Goal: Task Accomplishment & Management: Manage account settings

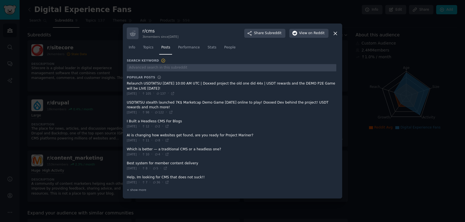
click at [182, 149] on span at bounding box center [232, 152] width 210 height 14
click at [333, 32] on icon at bounding box center [335, 33] width 6 height 6
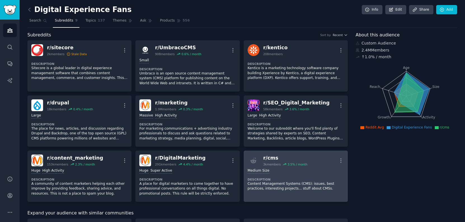
click at [269, 163] on div "3k members" at bounding box center [272, 164] width 18 height 4
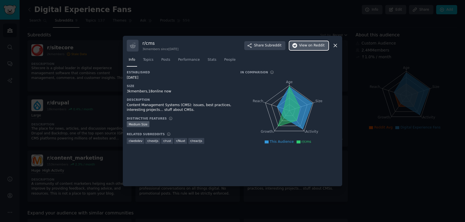
click at [320, 46] on span "on Reddit" at bounding box center [316, 45] width 16 height 5
click at [334, 43] on icon at bounding box center [335, 46] width 6 height 6
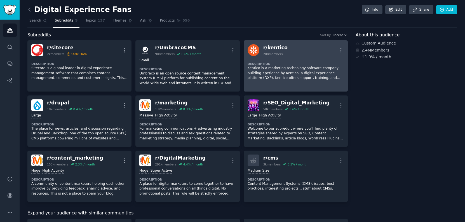
click at [283, 48] on div "r/ kentico 208 members More" at bounding box center [296, 50] width 96 height 12
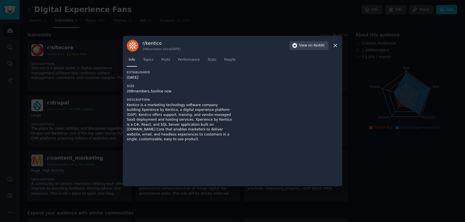
click at [151, 42] on h3 "r/ kentico" at bounding box center [161, 43] width 38 height 6
click at [311, 44] on span "on Reddit" at bounding box center [316, 45] width 16 height 5
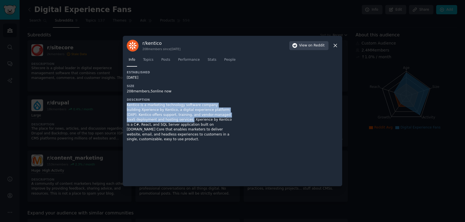
drag, startPoint x: 128, startPoint y: 105, endPoint x: 152, endPoint y: 119, distance: 28.1
click at [152, 119] on div "Kentico is a marketing technology software company building Xperience by Kentic…" at bounding box center [180, 122] width 106 height 39
copy div "Kentico is a marketing technology software company building Xperience by Kentic…"
click at [335, 45] on icon at bounding box center [335, 46] width 6 height 6
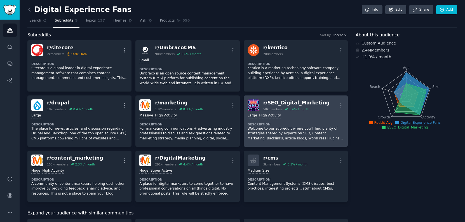
click at [312, 105] on div "r/ SEO_Digital_Marketing" at bounding box center [296, 102] width 66 height 7
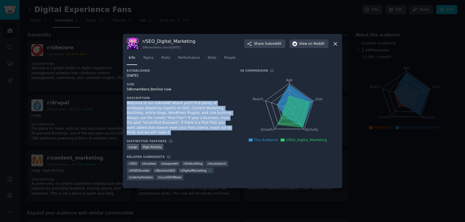
drag, startPoint x: 127, startPoint y: 104, endPoint x: 190, endPoint y: 128, distance: 68.0
click at [190, 128] on div "Welcome to our subreddit where you'll find plenty of strategies shared by exper…" at bounding box center [180, 118] width 106 height 34
copy div "Welcome to our subreddit where you'll find plenty of strategies shared by exper…"
click at [310, 46] on span "on Reddit" at bounding box center [316, 43] width 16 height 5
click at [335, 43] on icon at bounding box center [335, 44] width 6 height 6
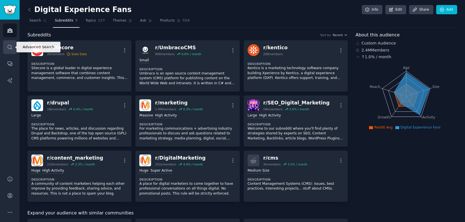
click at [9, 44] on icon "Sidebar" at bounding box center [10, 47] width 6 height 6
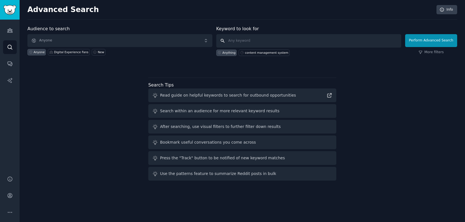
click at [267, 42] on input "text" at bounding box center [308, 40] width 185 height 13
click at [266, 55] on div "content management system" at bounding box center [264, 53] width 51 height 6
type input "content management system"
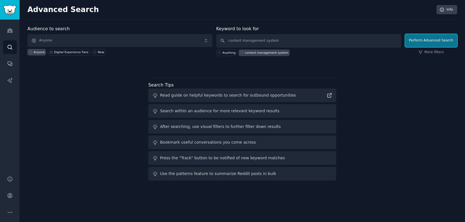
click at [429, 41] on button "Perform Advanced Search" at bounding box center [431, 40] width 52 height 13
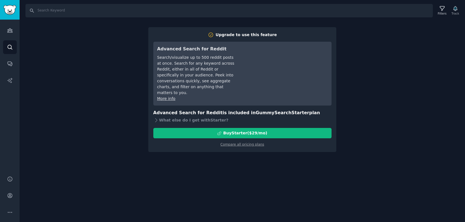
click at [390, 64] on div "Search Filters Track Upgrade to use this feature Advanced Search for Reddit Sea…" at bounding box center [242, 111] width 445 height 222
click at [11, 9] on img "Sidebar" at bounding box center [9, 10] width 13 height 10
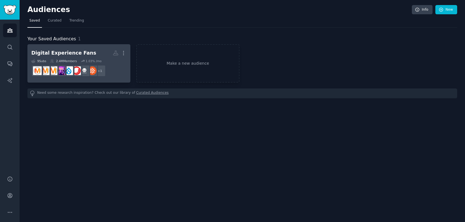
click at [75, 53] on div "Digital Experience Fans" at bounding box center [63, 53] width 65 height 7
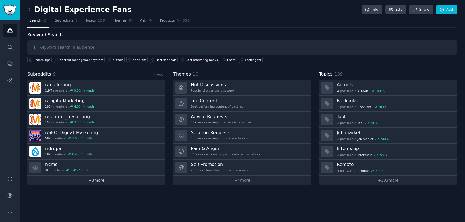
click at [97, 179] on link "+ 3 more" at bounding box center [96, 180] width 138 height 10
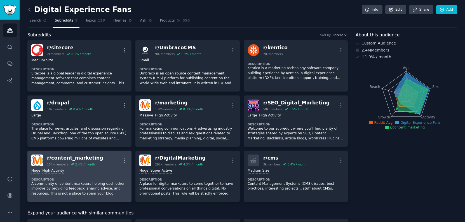
click at [37, 185] on p "A community of content marketers helping each other improve by providing feedba…" at bounding box center [79, 188] width 96 height 15
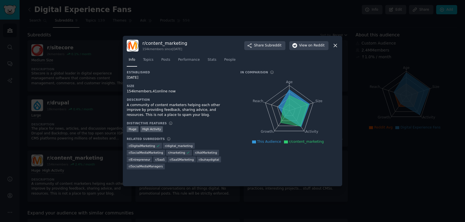
click at [139, 114] on div "A community of content marketers helping each other improve by providing feedba…" at bounding box center [180, 110] width 106 height 15
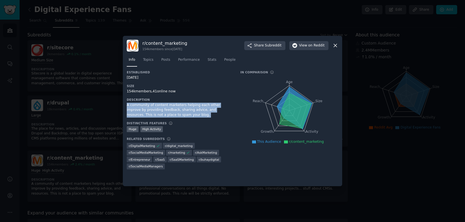
click at [139, 114] on div "A community of content marketers helping each other improve by providing feedba…" at bounding box center [180, 110] width 106 height 15
copy div "A community of content marketers helping each other improve by providing feedba…"
click at [305, 47] on span "View on Reddit" at bounding box center [311, 45] width 25 height 5
click at [335, 44] on icon at bounding box center [335, 46] width 6 height 6
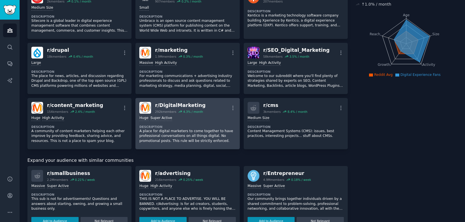
scroll to position [56, 0]
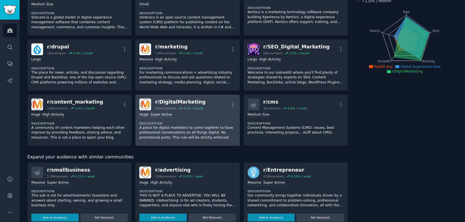
click at [211, 114] on div "Huge Super Active" at bounding box center [187, 114] width 96 height 5
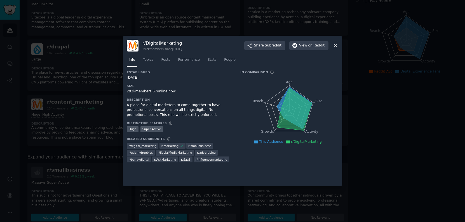
click at [170, 109] on div "A place for digital marketers to come together to have professional conversatio…" at bounding box center [180, 110] width 106 height 15
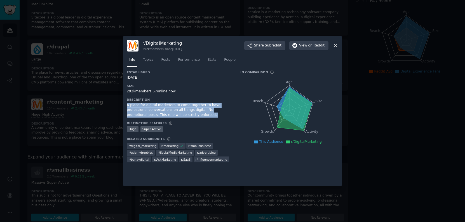
click at [170, 109] on div "A place for digital marketers to come together to have professional conversatio…" at bounding box center [180, 110] width 106 height 15
copy div "A place for digital marketers to come together to have professional conversatio…"
click at [306, 45] on span "View on Reddit" at bounding box center [311, 45] width 25 height 5
click at [337, 43] on icon at bounding box center [335, 46] width 6 height 6
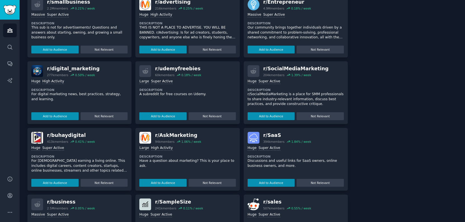
scroll to position [252, 0]
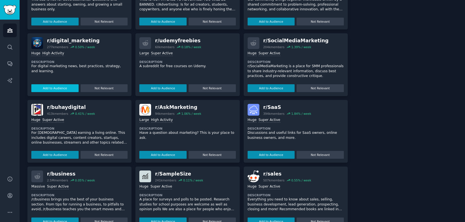
click at [54, 90] on button "Add to Audience" at bounding box center [54, 88] width 47 height 8
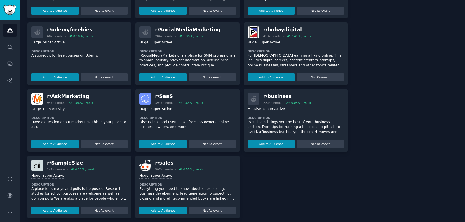
scroll to position [317, 0]
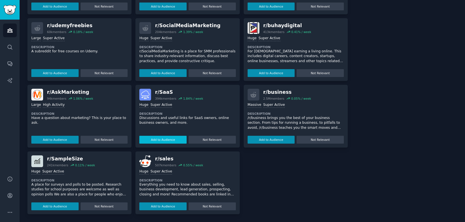
click at [165, 138] on button "Add to Audience" at bounding box center [162, 140] width 47 height 8
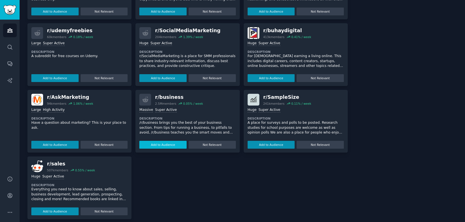
scroll to position [322, 0]
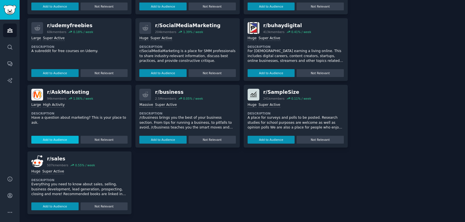
click at [62, 142] on button "Add to Audience" at bounding box center [54, 140] width 47 height 8
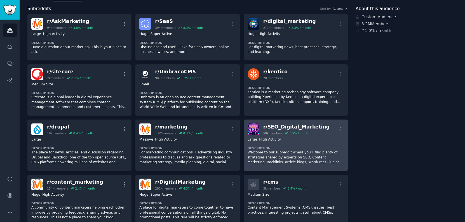
scroll to position [0, 0]
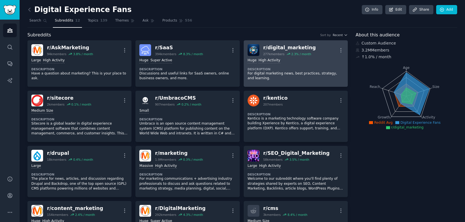
click at [292, 55] on div "2.3 % / month" at bounding box center [301, 54] width 20 height 4
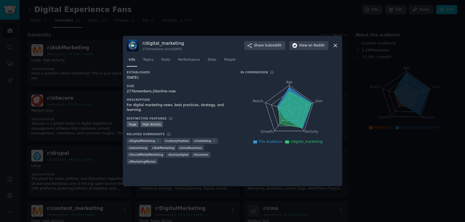
click at [167, 104] on div "For digital marketing news, best practices, strategy, and learning." at bounding box center [180, 108] width 106 height 10
copy div "For digital marketing news, best practices, strategy, and learning."
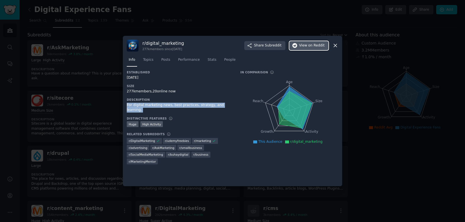
click at [308, 42] on button "View on Reddit" at bounding box center [308, 45] width 39 height 9
click at [336, 44] on icon at bounding box center [335, 46] width 6 height 6
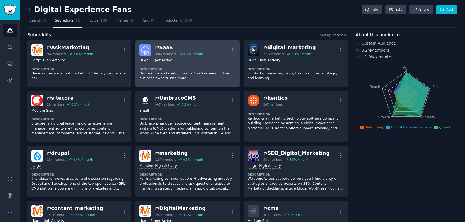
click at [222, 58] on div "Huge Super Active" at bounding box center [187, 60] width 96 height 5
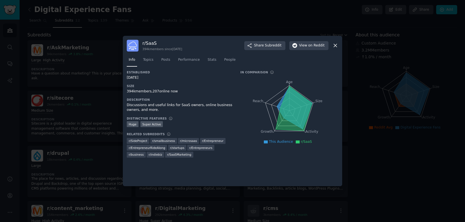
click at [161, 105] on div "Discussions and useful links for SaaS owners, online business owners, and more." at bounding box center [180, 108] width 106 height 10
copy div "Discussions and useful links for SaaS owners, online business owners, and more."
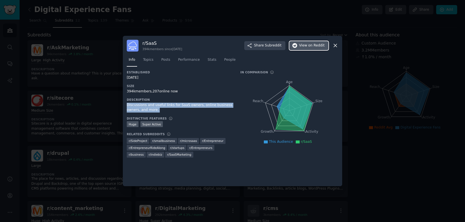
click at [309, 47] on span "View on Reddit" at bounding box center [311, 45] width 25 height 5
click at [334, 45] on icon at bounding box center [335, 46] width 6 height 6
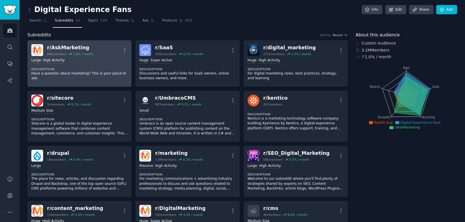
click at [99, 60] on div "Large High Activity" at bounding box center [79, 60] width 96 height 5
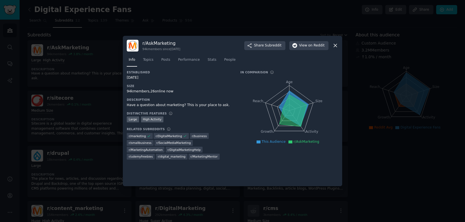
click at [170, 107] on div "Have a question about marketing? This is your place to ask." at bounding box center [180, 105] width 106 height 5
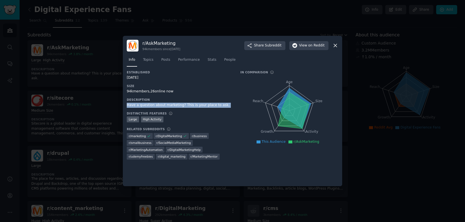
click at [170, 107] on div "Have a question about marketing? This is your place to ask." at bounding box center [180, 105] width 106 height 5
copy div "Have a question about marketing? This is your place to ask."
click at [302, 46] on span "View on Reddit" at bounding box center [311, 45] width 25 height 5
click at [335, 45] on icon at bounding box center [335, 46] width 6 height 6
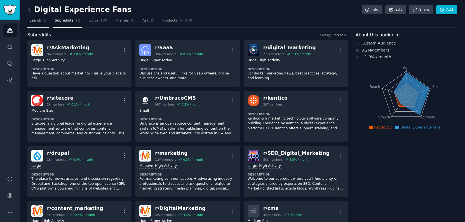
click at [36, 17] on link "Search" at bounding box center [38, 21] width 22 height 11
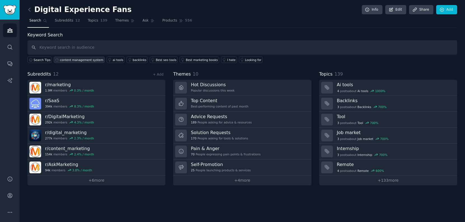
click at [78, 59] on div "content management system" at bounding box center [81, 60] width 43 height 4
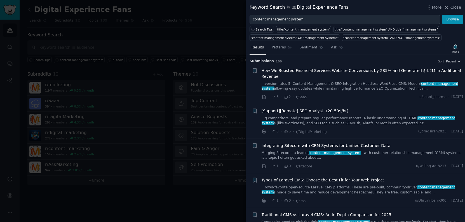
click at [177, 41] on div at bounding box center [232, 111] width 465 height 222
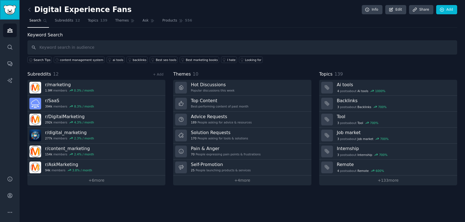
click at [8, 8] on img "Sidebar" at bounding box center [9, 10] width 13 height 10
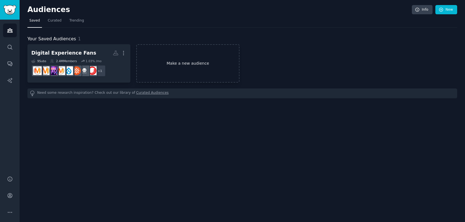
click at [180, 64] on link "Make a new audience" at bounding box center [187, 63] width 103 height 38
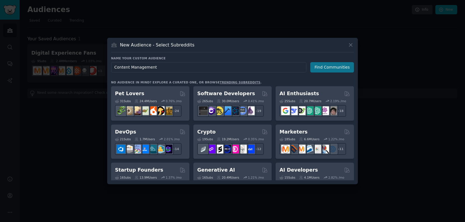
type input "Content Management"
click at [331, 64] on button "Find Communities" at bounding box center [332, 67] width 44 height 10
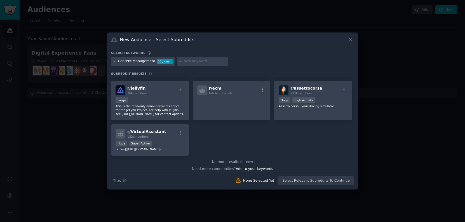
scroll to position [134, 0]
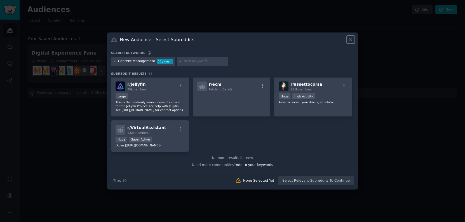
click at [349, 39] on icon at bounding box center [351, 40] width 6 height 6
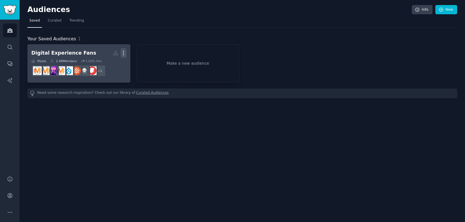
click at [125, 54] on icon "button" at bounding box center [124, 53] width 6 height 6
click at [73, 53] on div "Digital Experience Fans" at bounding box center [63, 53] width 65 height 7
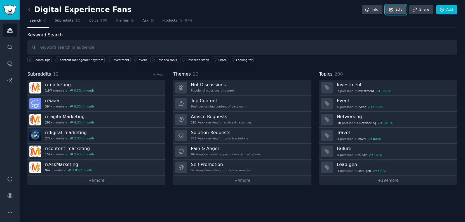
click at [398, 9] on link "Edit" at bounding box center [395, 10] width 21 height 10
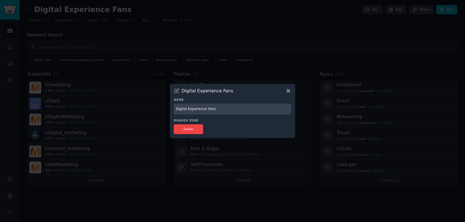
click at [288, 90] on icon at bounding box center [288, 91] width 6 height 6
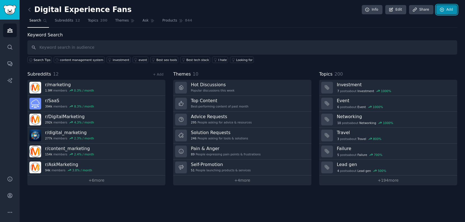
click at [444, 8] on icon at bounding box center [441, 9] width 5 height 5
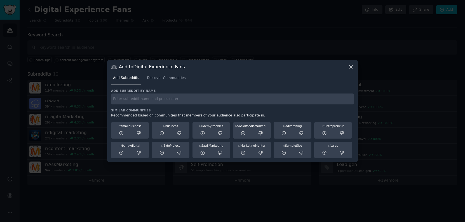
click at [135, 101] on input "text" at bounding box center [232, 98] width 243 height 11
type input "digital experience"
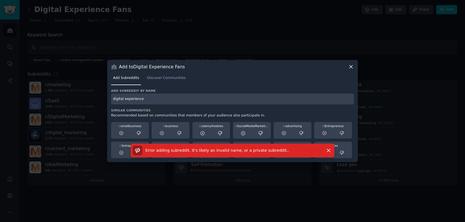
click at [130, 103] on input "digital experience" at bounding box center [232, 98] width 243 height 11
paste input "marketingautomation"
type input "marketingautomation"
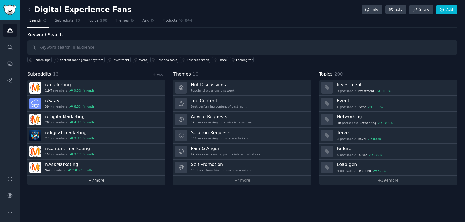
click at [92, 179] on link "+ 7 more" at bounding box center [96, 180] width 138 height 10
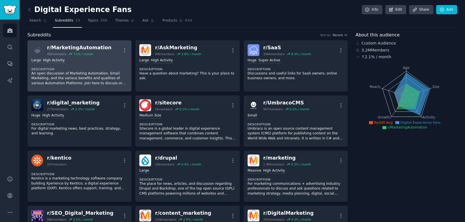
click at [100, 64] on div "Large High Activity Description An open discussion of Marketing Automation, Ema…" at bounding box center [79, 72] width 96 height 32
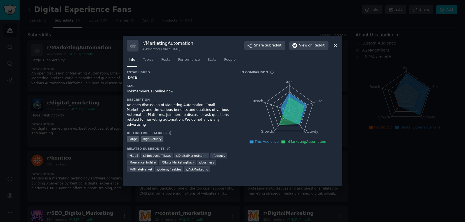
click at [173, 113] on div "An open discussion of Marketing Automation, Email Marketing, and the various be…" at bounding box center [180, 115] width 106 height 25
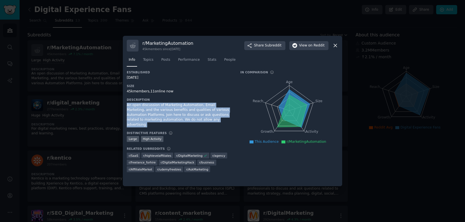
click at [173, 113] on div "An open discussion of Marketing Automation, Email Marketing, and the various be…" at bounding box center [180, 115] width 106 height 25
copy div "An open discussion of Marketing Automation, Email Marketing, and the various be…"
click at [297, 43] on icon "button" at bounding box center [294, 45] width 5 height 5
click at [334, 45] on icon at bounding box center [335, 45] width 3 height 3
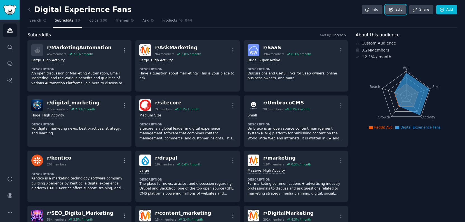
click at [390, 10] on icon at bounding box center [391, 9] width 5 height 5
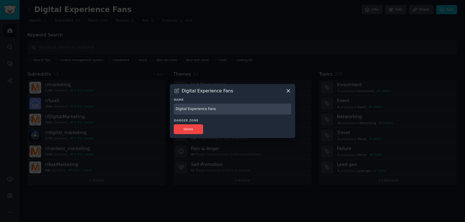
click at [290, 91] on icon at bounding box center [288, 91] width 6 height 6
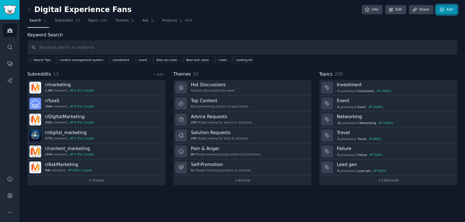
click at [440, 8] on icon at bounding box center [441, 9] width 5 height 5
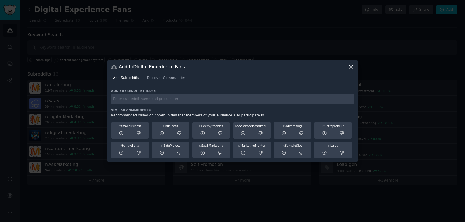
click at [184, 104] on input "text" at bounding box center [232, 98] width 243 height 11
paste input "r/webdev"
click at [115, 98] on input "r/webdev" at bounding box center [232, 98] width 243 height 11
type input "webdev"
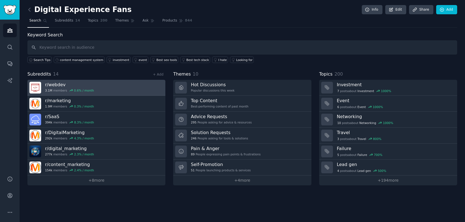
click at [130, 86] on link "r/ webdev 3.1M members 0.6 % / month" at bounding box center [96, 88] width 138 height 16
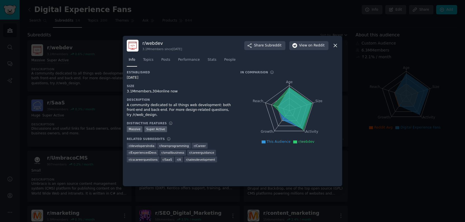
click at [173, 107] on div "A community dedicated to all things web development: both front-end and back-en…" at bounding box center [180, 110] width 106 height 15
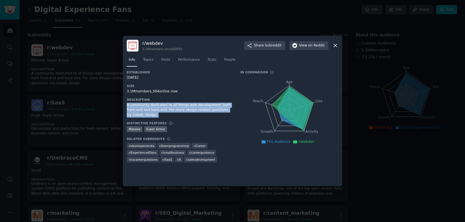
click at [173, 107] on div "A community dedicated to all things web development: both front-end and back-en…" at bounding box center [180, 110] width 106 height 15
copy div "A community dedicated to all things web development: both front-end and back-en…"
drag, startPoint x: 335, startPoint y: 45, endPoint x: 338, endPoint y: 42, distance: 4.4
click at [335, 45] on icon at bounding box center [335, 46] width 6 height 6
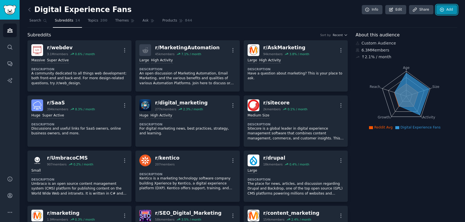
click at [439, 8] on icon at bounding box center [441, 9] width 5 height 5
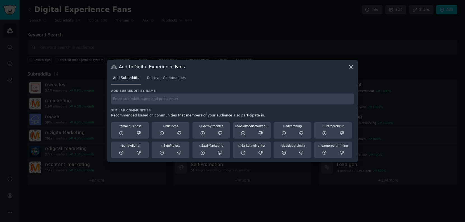
click at [174, 105] on div "Add subreddit by name Similar Communities Recommended based on communities that…" at bounding box center [232, 124] width 243 height 70
click at [172, 101] on input "text" at bounding box center [232, 98] width 243 height 11
paste input "headlessCMS"
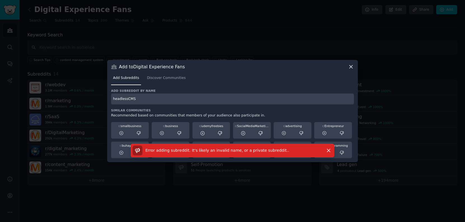
click at [126, 99] on input "headlessCMS" at bounding box center [232, 98] width 243 height 11
drag, startPoint x: 126, startPoint y: 99, endPoint x: 139, endPoint y: 98, distance: 13.7
click at [139, 98] on input "headless CMS" at bounding box center [232, 98] width 243 height 11
type input "headless"
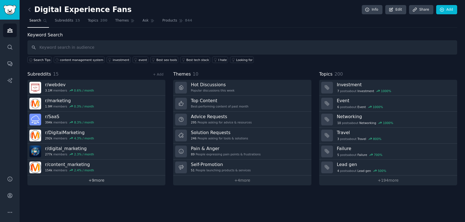
click at [97, 178] on link "+ 9 more" at bounding box center [96, 180] width 138 height 10
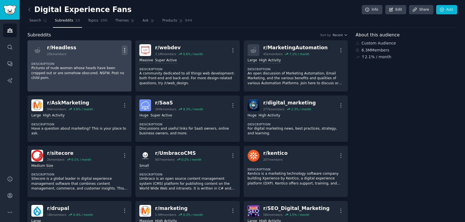
click at [123, 50] on icon "button" at bounding box center [125, 50] width 6 height 6
click at [107, 62] on p "Delete" at bounding box center [102, 62] width 13 height 6
